Goal: Task Accomplishment & Management: Complete application form

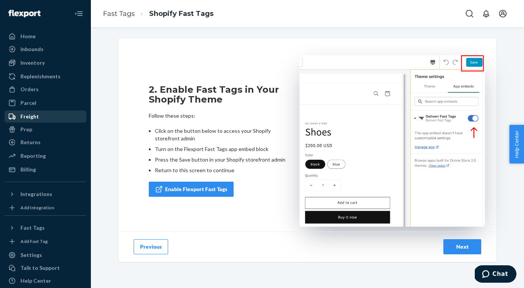
click at [50, 114] on div "Freight" at bounding box center [45, 116] width 80 height 11
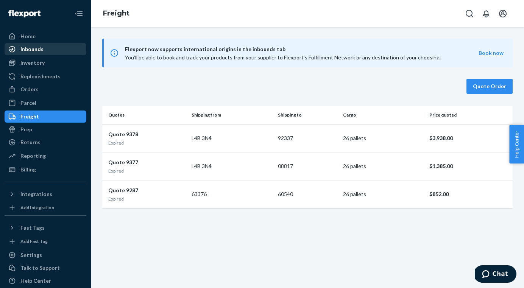
click at [56, 52] on div "Inbounds" at bounding box center [45, 49] width 80 height 11
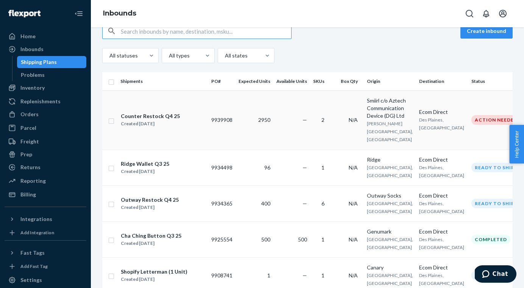
scroll to position [89, 0]
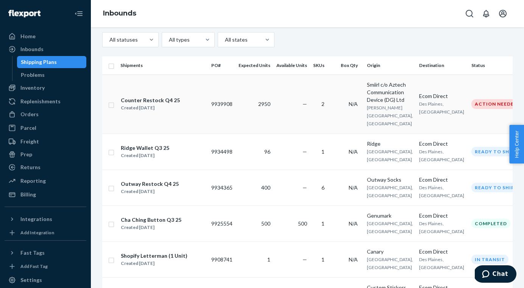
click at [234, 118] on td "9939908" at bounding box center [221, 104] width 27 height 59
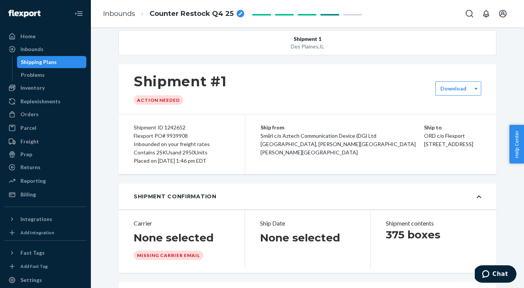
scroll to position [9, 0]
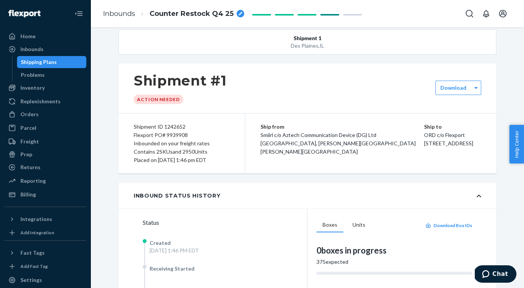
drag, startPoint x: 399, startPoint y: 130, endPoint x: 452, endPoint y: 147, distance: 56.0
click at [452, 147] on div "Ship from [GEOGRAPHIC_DATA] c/o Aztech Communication Device (DG) Ltd [GEOGRAPHI…" at bounding box center [370, 143] width 251 height 60
click at [452, 147] on div "Ship to ORD c/o Flexport [STREET_ADDRESS]" at bounding box center [452, 135] width 57 height 25
copy div "ORD c/o Flexport [STREET_ADDRESS]"
drag, startPoint x: 457, startPoint y: 153, endPoint x: 404, endPoint y: 137, distance: 55.0
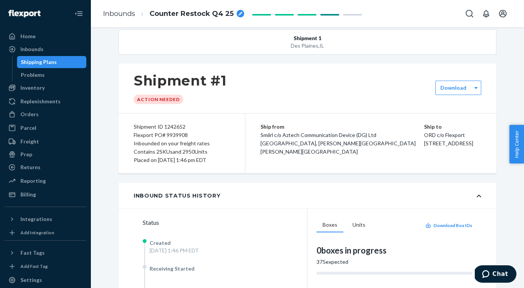
click at [424, 137] on div "Ship to ORD c/o Flexport [STREET_ADDRESS]" at bounding box center [452, 135] width 57 height 25
click at [424, 146] on span "[STREET_ADDRESS]" at bounding box center [448, 143] width 49 height 6
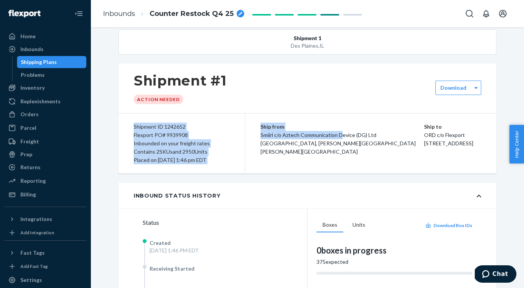
drag, startPoint x: 224, startPoint y: 121, endPoint x: 214, endPoint y: 121, distance: 10.2
click at [214, 121] on div "Shipment ID 1242652 Flexport PO# 9939908 Inbounded on your freight rates Contai…" at bounding box center [306, 143] width 377 height 60
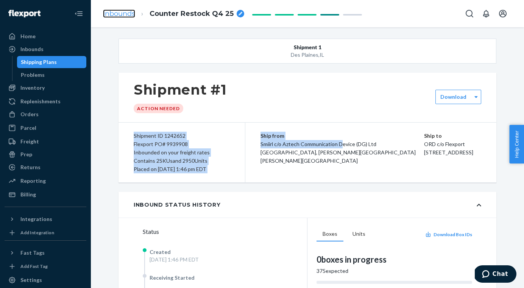
click at [108, 11] on link "Inbounds" at bounding box center [119, 13] width 32 height 8
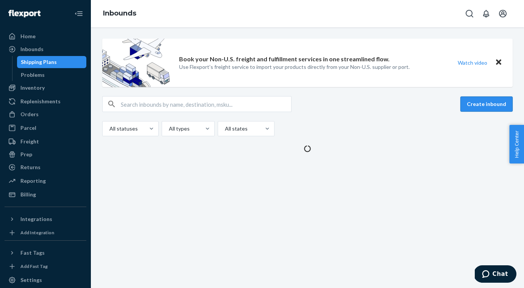
click at [486, 105] on button "Create inbound" at bounding box center [486, 103] width 52 height 15
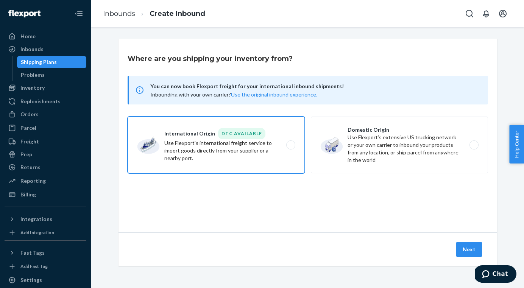
click at [277, 162] on label "International Origin DTC Available Use Flexport's international freight service…" at bounding box center [215, 145] width 177 height 57
click at [290, 148] on input "International Origin DTC Available Use Flexport's international freight service…" at bounding box center [292, 145] width 5 height 5
radio input "true"
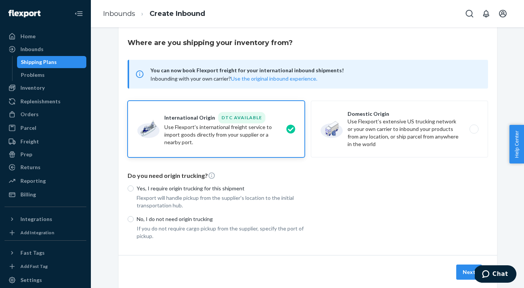
scroll to position [22, 0]
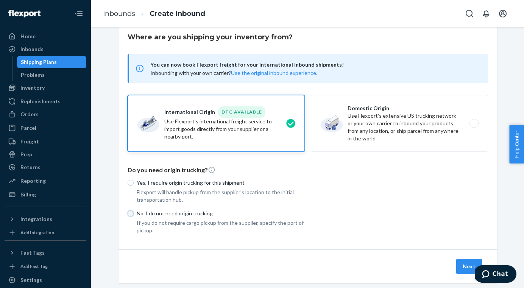
click at [132, 215] on input "No, I do not need origin trucking" at bounding box center [130, 213] width 6 height 6
radio input "true"
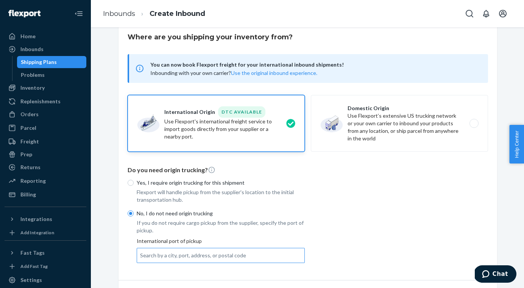
click at [203, 256] on div "Search by a city, port, address, or postal code" at bounding box center [193, 256] width 106 height 8
click at [141, 256] on input "Search by a city, port, address, or postal code" at bounding box center [140, 256] width 1 height 8
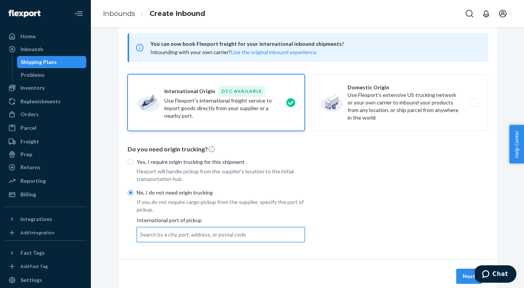
scroll to position [65, 0]
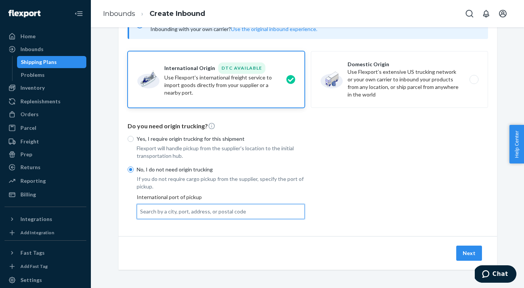
click at [178, 153] on p "Flexport will handle pickup from the supplier's location to the initial transpo…" at bounding box center [221, 151] width 168 height 15
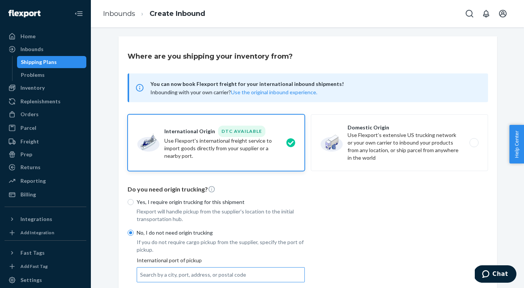
scroll to position [0, 0]
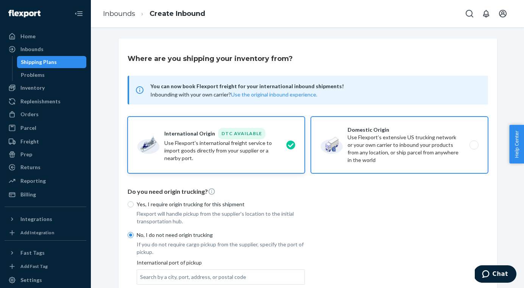
click at [371, 157] on label "Domestic Origin Use Flexport’s extensive US trucking network or your own carrie…" at bounding box center [399, 145] width 177 height 57
click at [473, 148] on input "Domestic Origin Use Flexport’s extensive US trucking network or your own carrie…" at bounding box center [475, 145] width 5 height 5
radio input "true"
radio input "false"
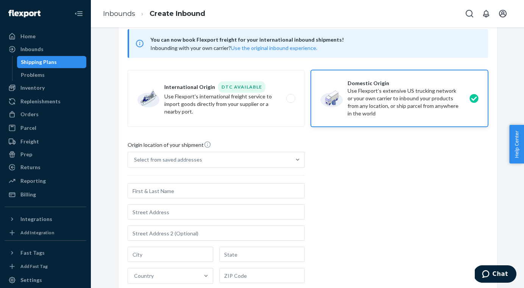
scroll to position [75, 0]
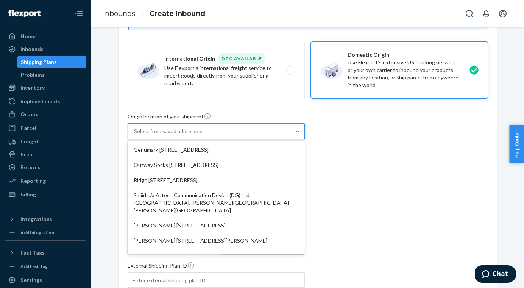
click at [192, 134] on div "Select from saved addresses" at bounding box center [168, 131] width 68 height 8
click at [135, 134] on input "option Genumark [STREET_ADDRESS] focused, 1 of 10. 10 results available. Use Up…" at bounding box center [134, 131] width 1 height 8
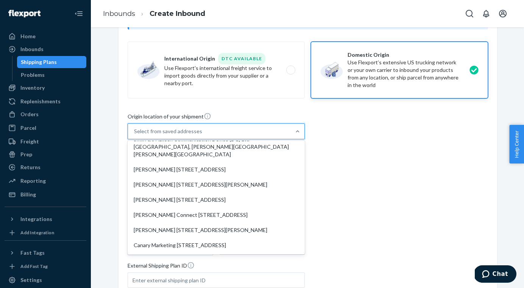
scroll to position [0, 0]
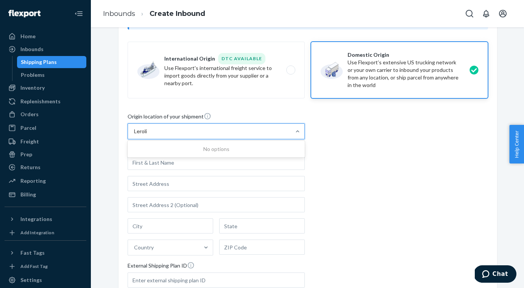
type input "Leroli"
click at [352, 162] on div "Origin location of your shipment 0 results available for search term Leroli. Us…" at bounding box center [307, 215] width 360 height 206
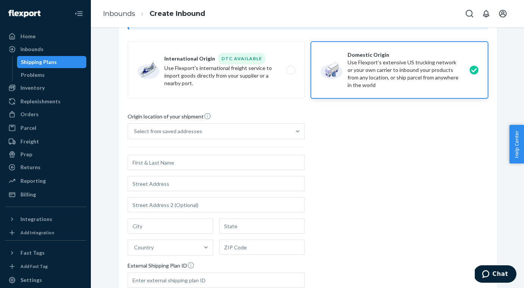
scroll to position [172, 0]
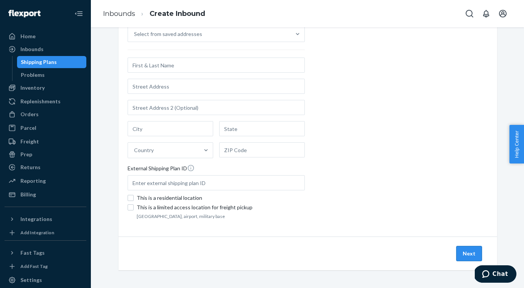
click at [467, 253] on button "Next" at bounding box center [469, 253] width 26 height 15
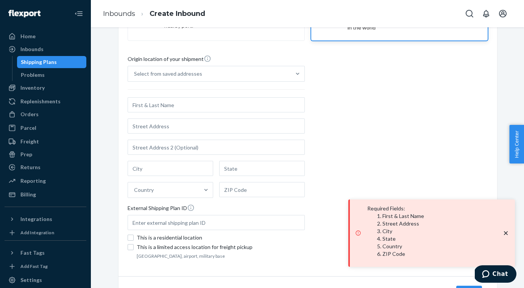
scroll to position [41, 0]
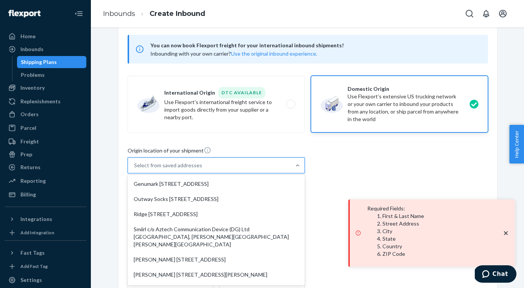
click at [238, 167] on div "Select from saved addresses" at bounding box center [209, 165] width 163 height 15
click at [135, 167] on input "option Genumark [STREET_ADDRESS] focused, 1 of 10. 10 results available. Use Up…" at bounding box center [134, 166] width 1 height 8
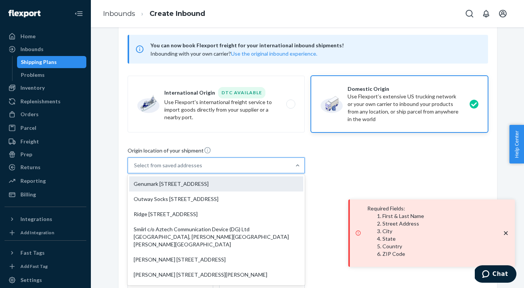
click at [235, 180] on div "Genumark [STREET_ADDRESS]" at bounding box center [216, 183] width 174 height 15
click at [135, 169] on input "option Outway Socks [STREET_ADDRESS] focused, 2 of 10. 10 results available. Us…" at bounding box center [134, 166] width 1 height 8
type input "Genumark"
type input "[STREET_ADDRESS]"
type input "Units 1-2"
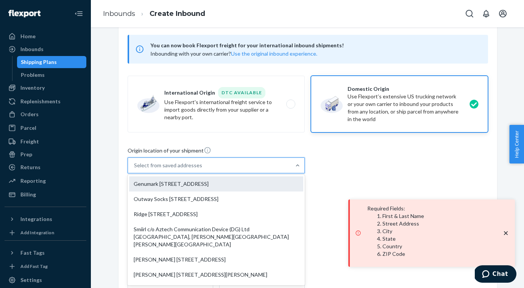
type input "[GEOGRAPHIC_DATA]"
type input "ON"
type input "L4B 3N4"
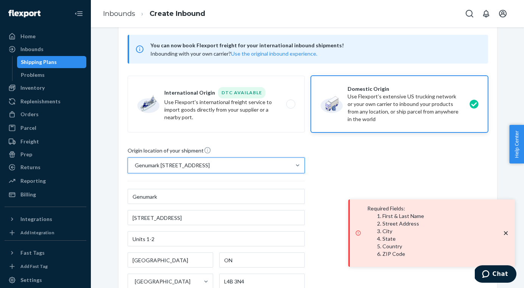
scroll to position [172, 0]
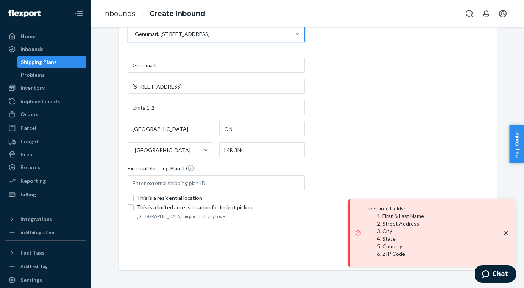
click at [356, 178] on div "Origin location of your shipment option Genumark [STREET_ADDRESS]. 0 results av…" at bounding box center [307, 118] width 360 height 206
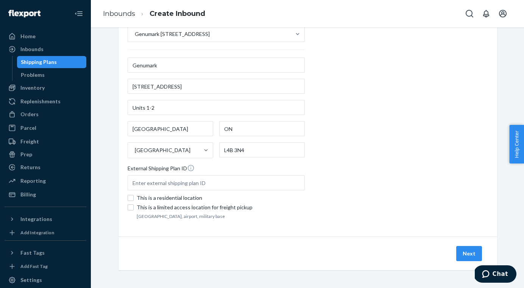
click at [483, 267] on div "Required Fields : First & Last Name Street Address City State Country ZIP Code" at bounding box center [431, 267] width 166 height 0
click at [471, 250] on button "Next" at bounding box center [469, 253] width 26 height 15
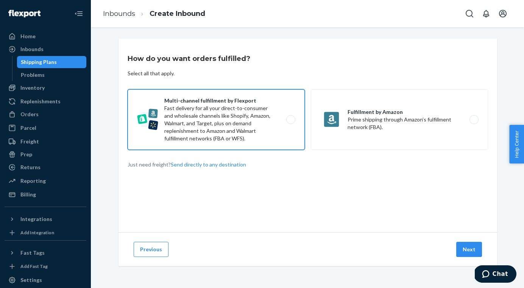
click at [173, 115] on label "Multi-channel fulfillment by Flexport Fast delivery for all your direct-to-cons…" at bounding box center [215, 119] width 177 height 61
click at [290, 117] on input "Multi-channel fulfillment by Flexport Fast delivery for all your direct-to-cons…" at bounding box center [292, 119] width 5 height 5
radio input "true"
click at [466, 247] on button "Next" at bounding box center [469, 249] width 26 height 15
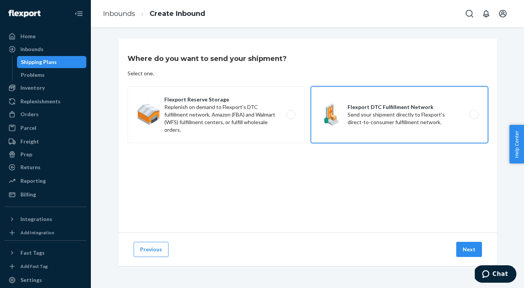
click at [354, 129] on label "Flexport DTC Fulfillment Network Send your shipment directly to Flexport's dire…" at bounding box center [399, 114] width 177 height 57
click at [473, 117] on input "Flexport DTC Fulfillment Network Send your shipment directly to Flexport's dire…" at bounding box center [475, 114] width 5 height 5
radio input "true"
click at [470, 253] on button "Next" at bounding box center [469, 249] width 26 height 15
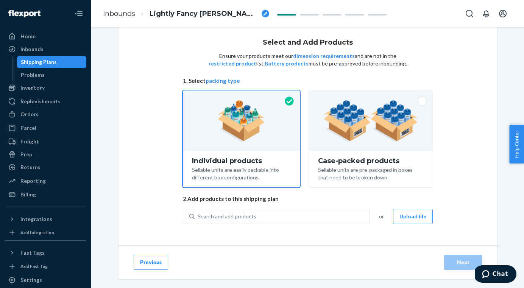
scroll to position [17, 0]
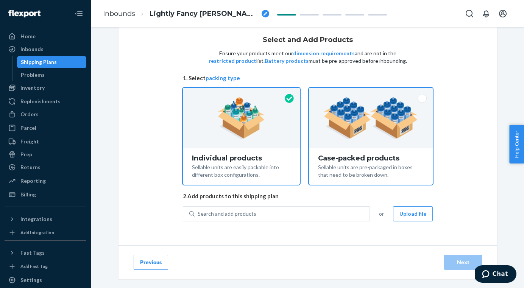
click at [344, 172] on div "Sellable units are pre-packaged in boxes that need to be broken down." at bounding box center [371, 170] width 106 height 17
click at [368, 93] on input "Case-packed products Sellable units are pre-packaged in boxes that need to be b…" at bounding box center [370, 90] width 5 height 5
radio input "true"
radio input "false"
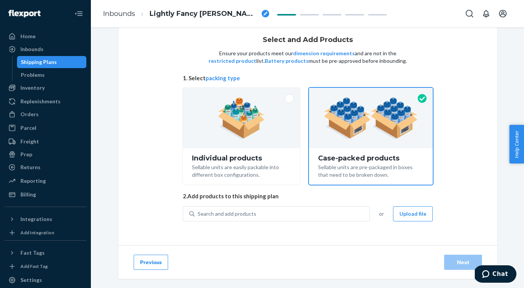
scroll to position [0, 0]
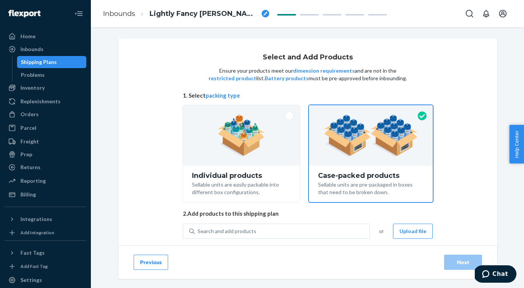
click at [275, 12] on span at bounding box center [331, 14] width 113 height 8
click at [183, 17] on span "Lightly Fancy [PERSON_NAME]" at bounding box center [203, 14] width 109 height 10
click at [123, 18] on li "Inbounds" at bounding box center [119, 14] width 32 height 10
click at [123, 14] on link "Inbounds" at bounding box center [119, 13] width 32 height 8
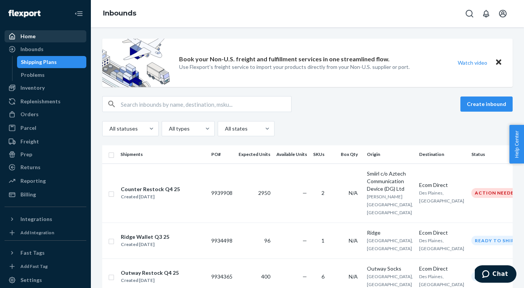
click at [42, 37] on div "Home" at bounding box center [45, 36] width 80 height 11
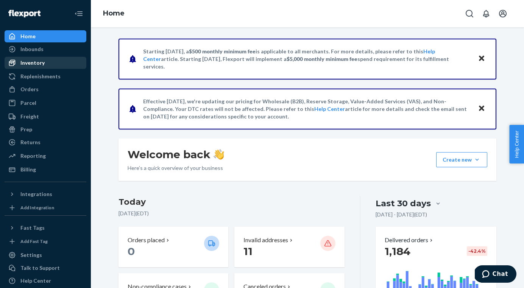
click at [47, 66] on div "Inventory" at bounding box center [45, 62] width 80 height 11
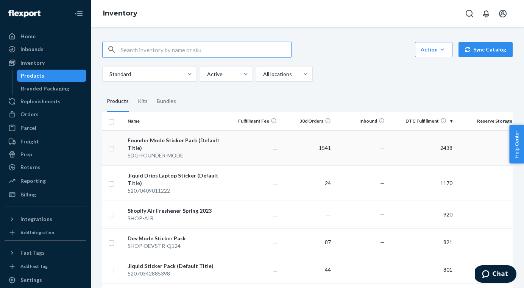
click at [160, 139] on div "Founder Mode Sticker Pack (Default Title)" at bounding box center [174, 144] width 95 height 15
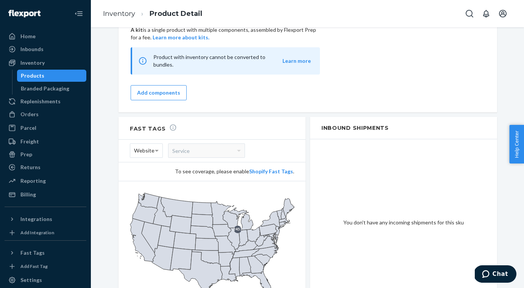
scroll to position [592, 0]
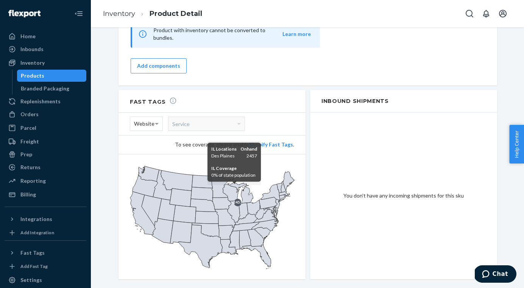
click at [237, 200] on icon at bounding box center [233, 211] width 12 height 22
